Goal: Task Accomplishment & Management: Manage account settings

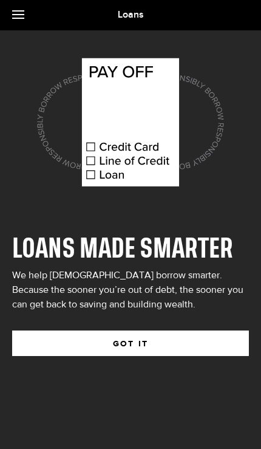
click at [199, 342] on button "GOT IT" at bounding box center [130, 344] width 237 height 26
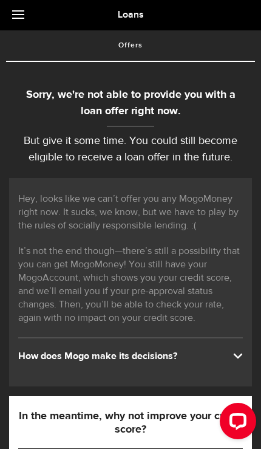
click at [20, 21] on link at bounding box center [21, 15] width 43 height 30
click at [22, 19] on link at bounding box center [21, 15] width 43 height 30
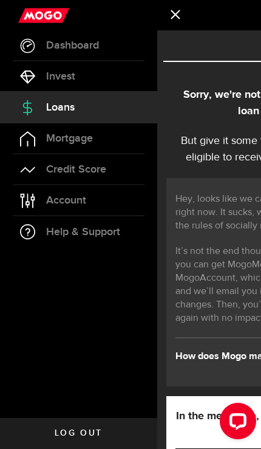
click at [103, 198] on link "Account Compte" at bounding box center [78, 200] width 157 height 30
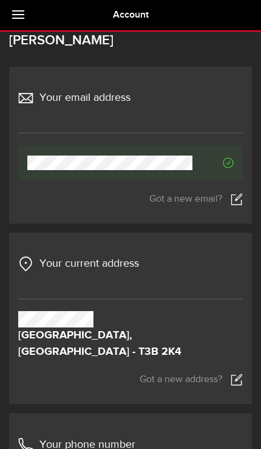
click at [20, 16] on link at bounding box center [21, 15] width 43 height 30
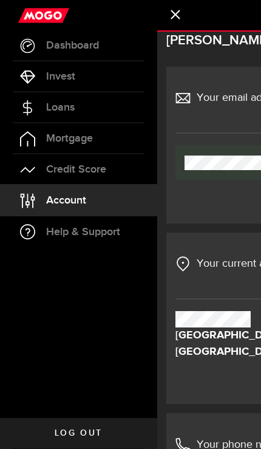
click at [95, 429] on span "Log out" at bounding box center [79, 433] width 48 height 9
